Goal: Navigation & Orientation: Go to known website

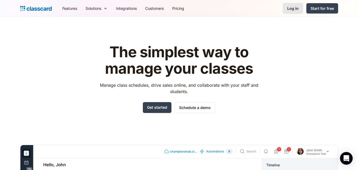
click at [289, 5] on link "Log in" at bounding box center [293, 8] width 20 height 11
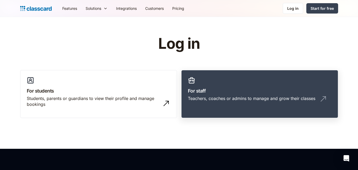
click at [241, 71] on link "For staff Teachers, coaches or admins to manage and grow their classes" at bounding box center [259, 94] width 157 height 48
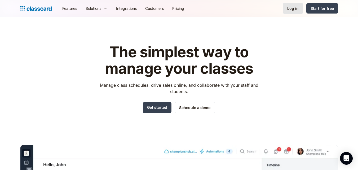
click at [299, 9] on link "Log in" at bounding box center [293, 8] width 20 height 11
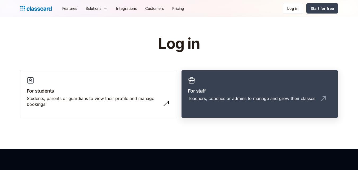
click at [226, 94] on h3 "For staff" at bounding box center [260, 90] width 144 height 7
